Goal: Task Accomplishment & Management: Manage account settings

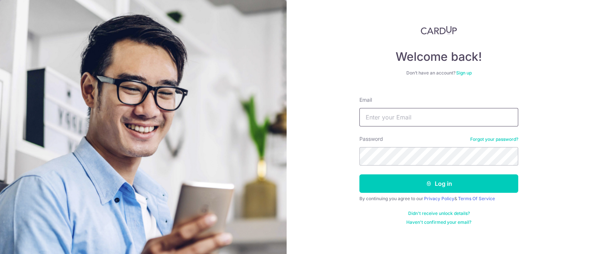
type input "[EMAIL_ADDRESS][DOMAIN_NAME]"
click at [425, 121] on input "Ritajemair@gmail.com" at bounding box center [438, 117] width 159 height 18
type input "victorker88@gmail.com"
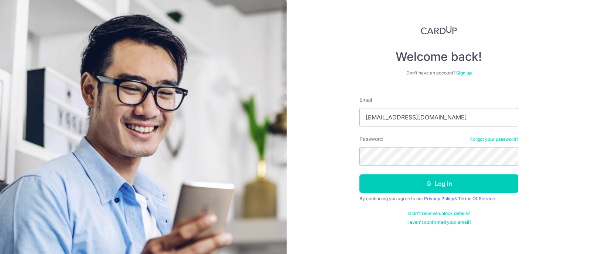
click at [389, 174] on form "Email victorker88@gmail.com Password Forgot your password? Log in By continuing…" at bounding box center [438, 158] width 159 height 135
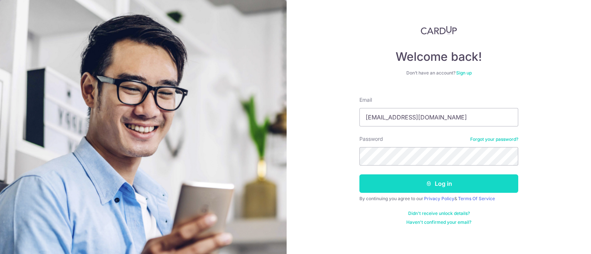
click at [383, 187] on button "Log in" at bounding box center [438, 184] width 159 height 18
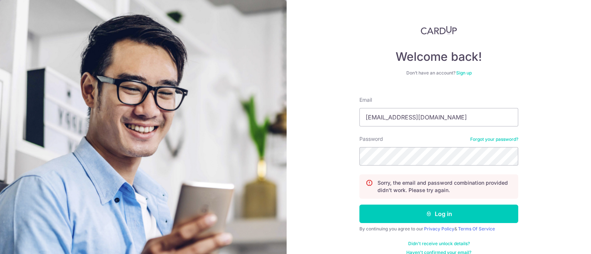
click at [431, 127] on form "Email Ritajemair@gmail.com Password Forgot your password? Sorry, the email and …" at bounding box center [438, 173] width 159 height 165
click at [423, 123] on input "Ritajemair@gmail.com" at bounding box center [438, 117] width 159 height 18
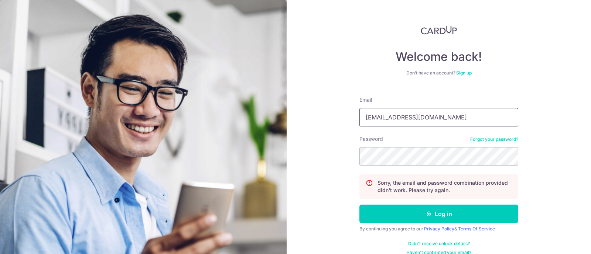
click at [423, 123] on input "Ritajemair@gmail.com" at bounding box center [438, 117] width 159 height 18
type input "victorker88@gmail.com"
click at [359, 205] on button "Log in" at bounding box center [438, 214] width 159 height 18
type input "[EMAIL_ADDRESS][DOMAIN_NAME]"
click at [359, 205] on button "Log in" at bounding box center [438, 214] width 159 height 18
